Goal: Transaction & Acquisition: Book appointment/travel/reservation

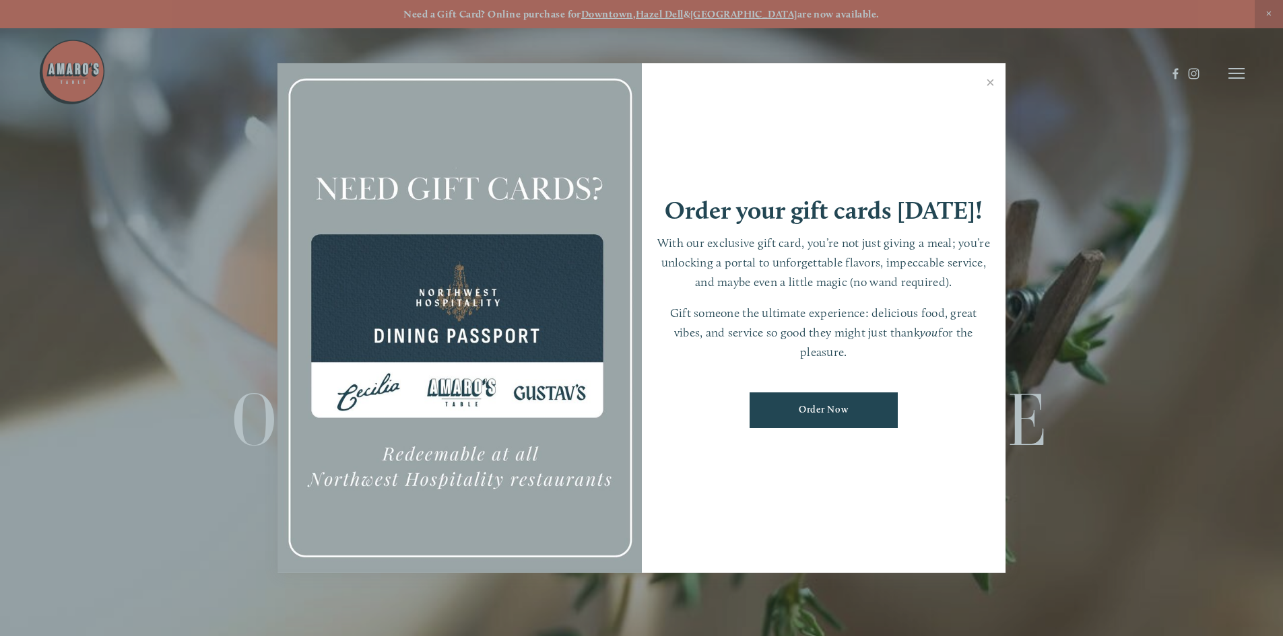
click at [245, 516] on div at bounding box center [641, 318] width 1283 height 636
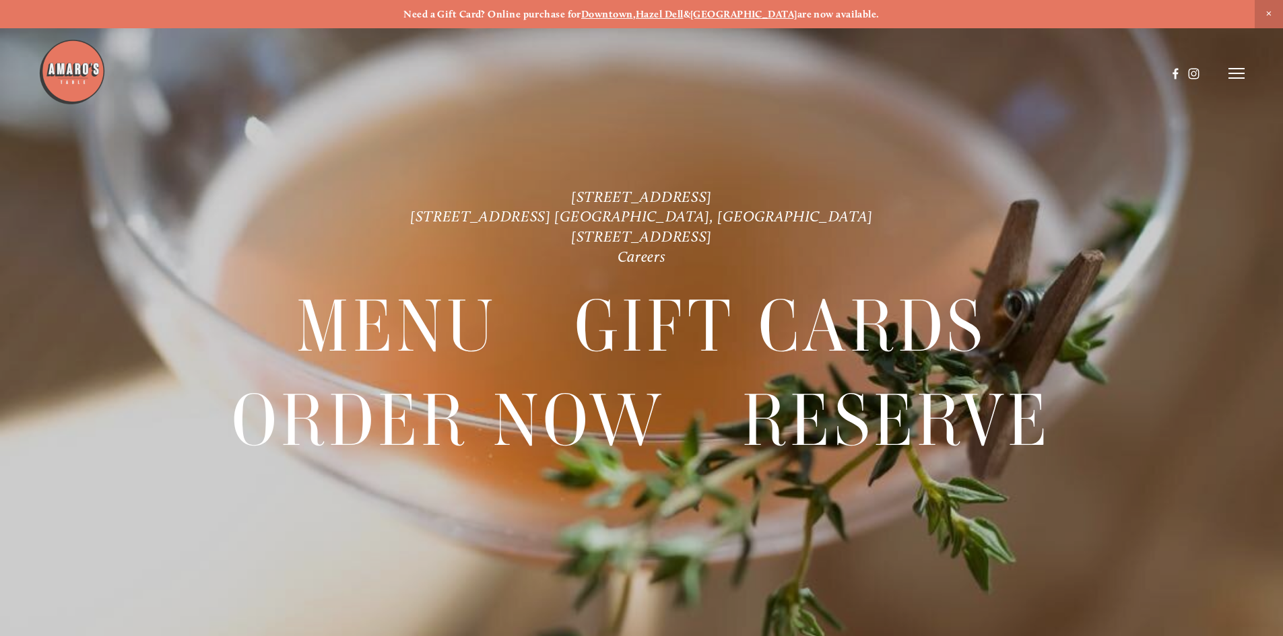
scroll to position [28, 0]
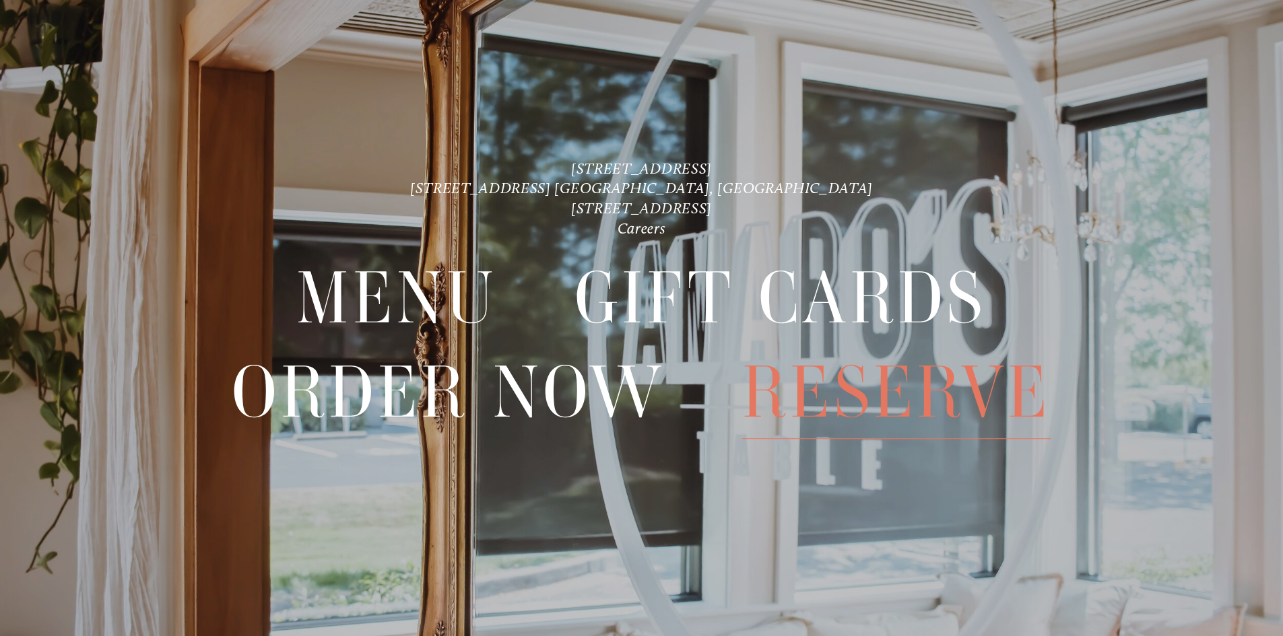
click at [914, 407] on span "Reserve" at bounding box center [896, 392] width 309 height 93
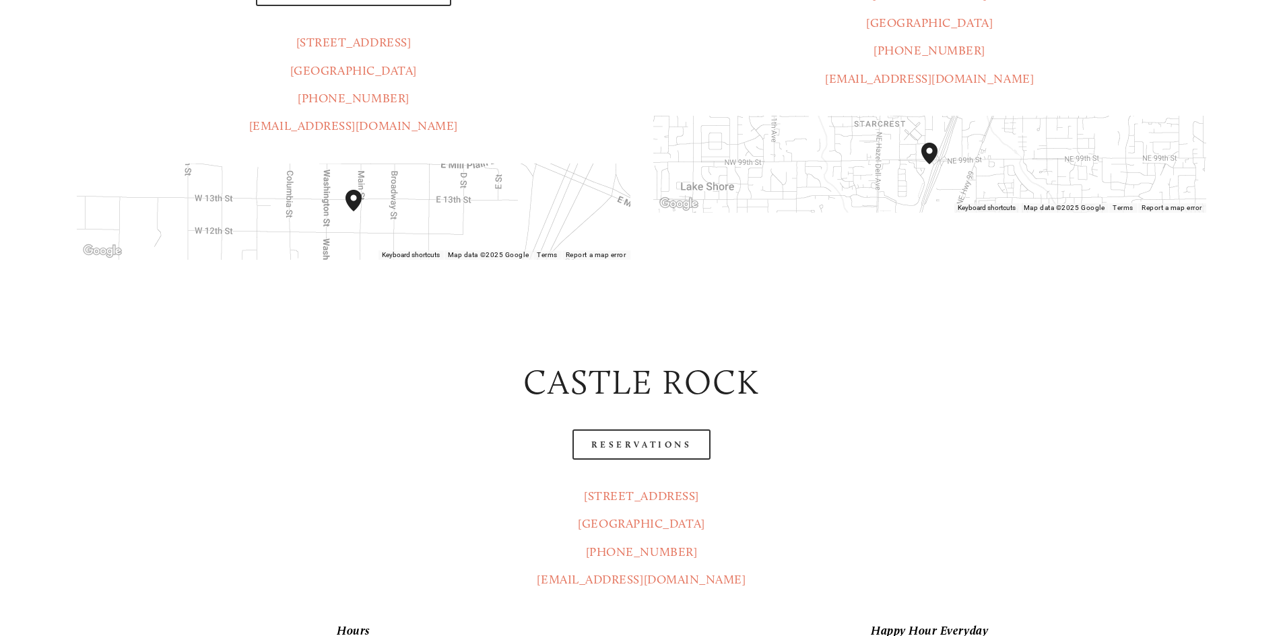
scroll to position [492, 0]
click at [644, 429] on link "Reservations" at bounding box center [641, 444] width 139 height 30
